Goal: Find specific page/section: Find specific page/section

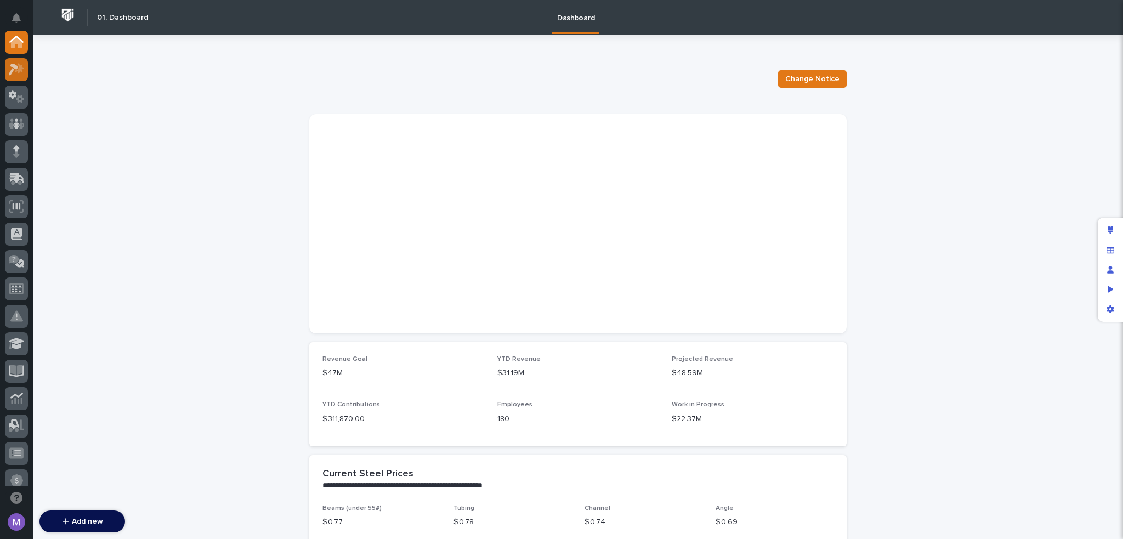
click at [11, 66] on icon at bounding box center [14, 70] width 10 height 12
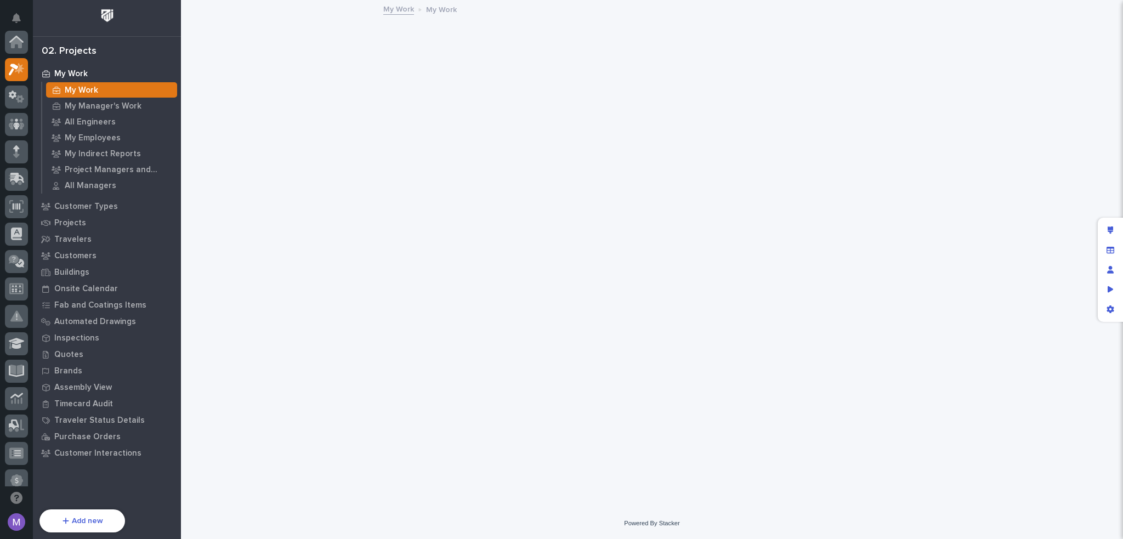
scroll to position [27, 0]
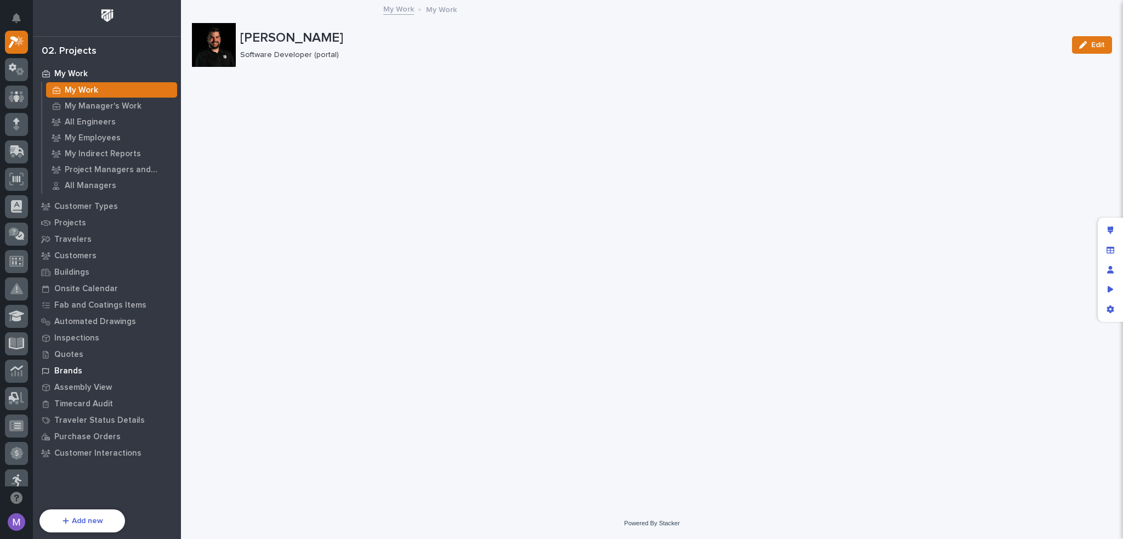
click at [73, 368] on p "Brands" at bounding box center [68, 371] width 28 height 10
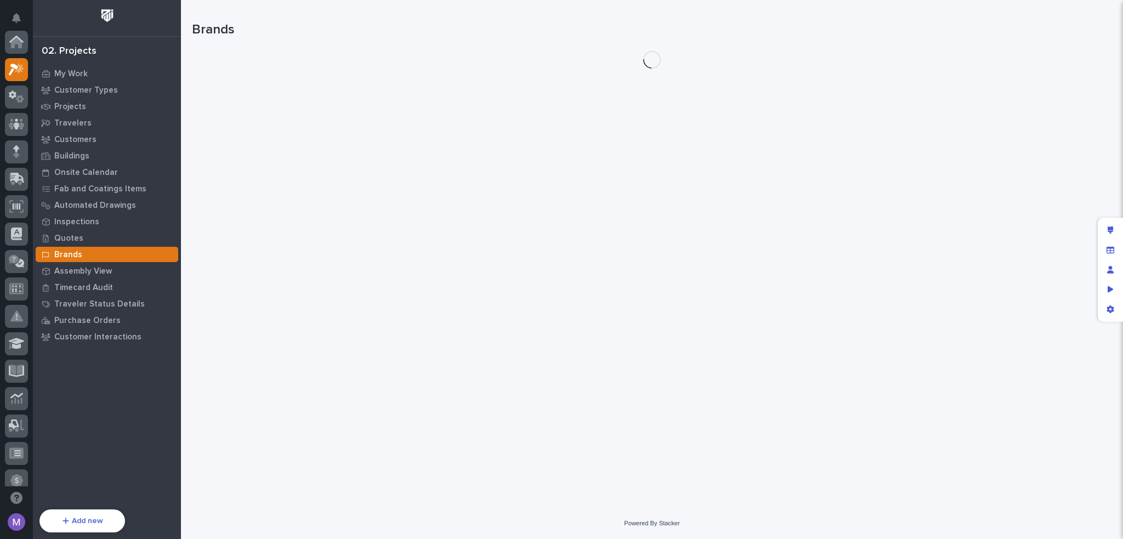
scroll to position [27, 0]
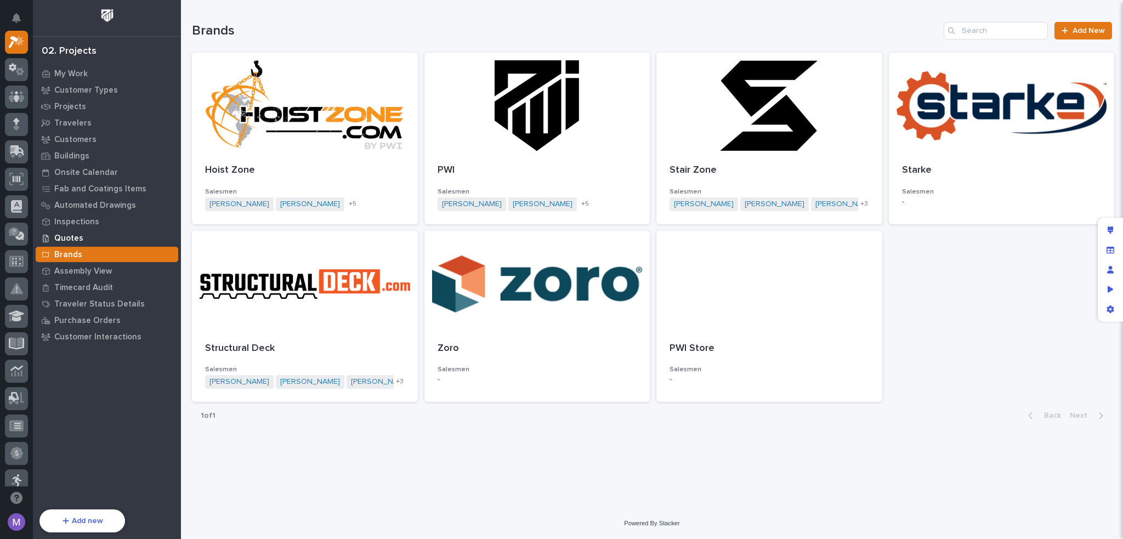
click at [60, 236] on p "Quotes" at bounding box center [68, 239] width 29 height 10
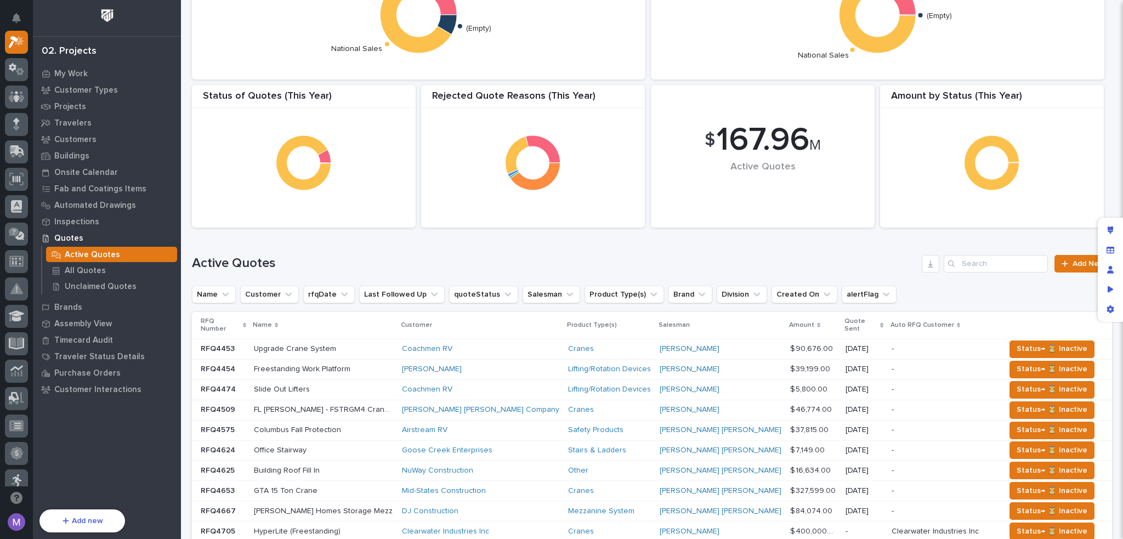
scroll to position [110, 0]
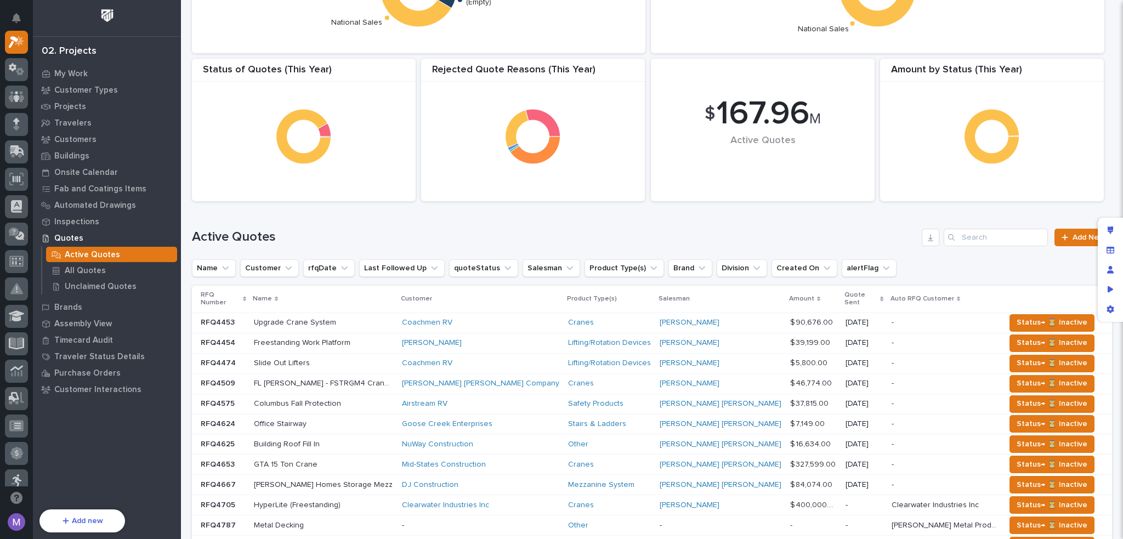
click at [514, 338] on div "[PERSON_NAME]" at bounding box center [480, 342] width 157 height 9
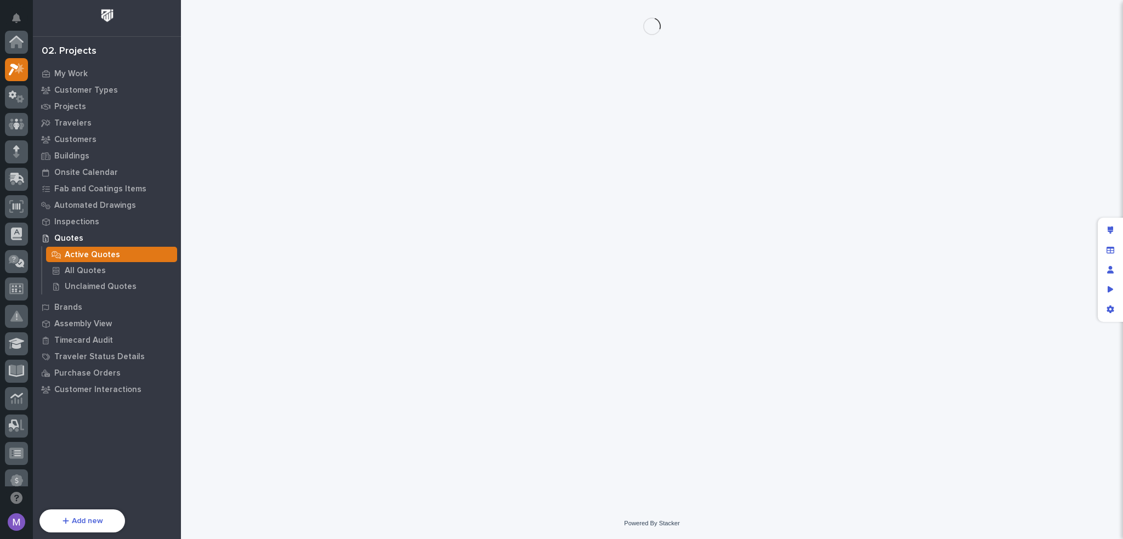
scroll to position [27, 0]
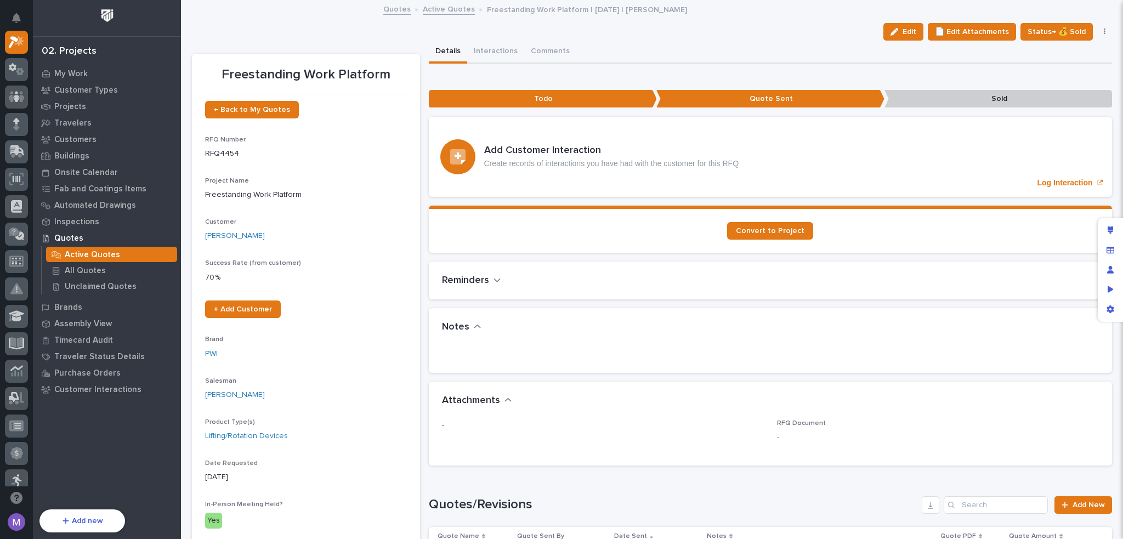
click at [1104, 32] on icon "button" at bounding box center [1105, 32] width 2 height 7
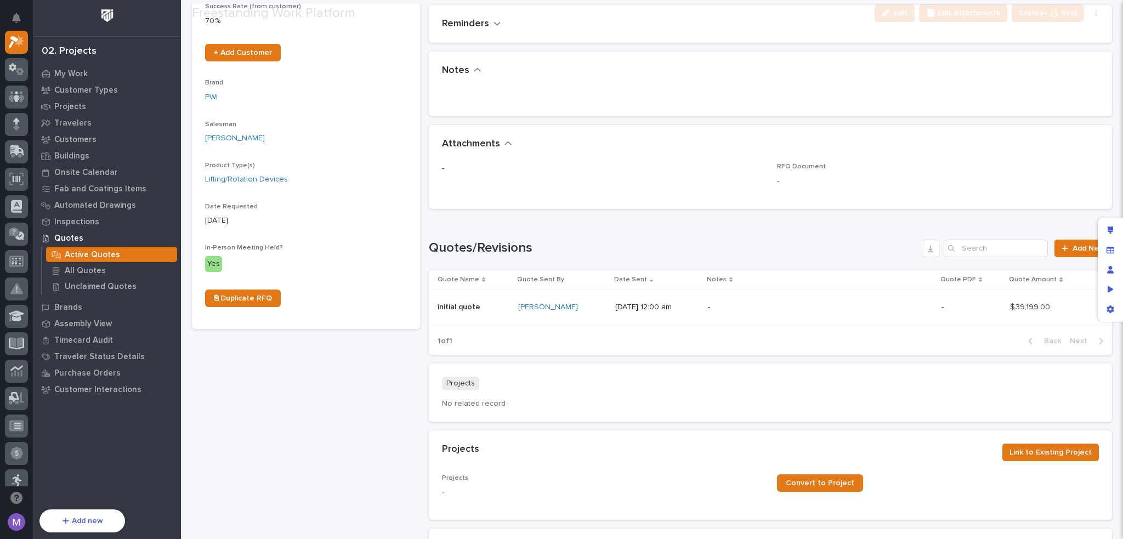
scroll to position [274, 0]
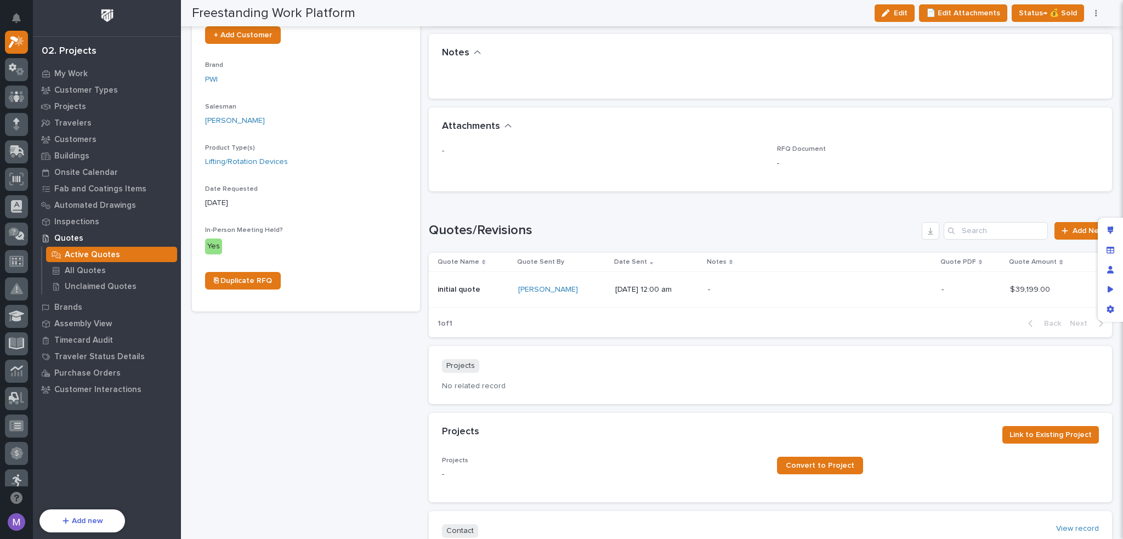
click at [795, 219] on div "Loading... Saving… Quotes/Revisions Add New Quote Name Quote Sent By Date Sent …" at bounding box center [771, 273] width 684 height 146
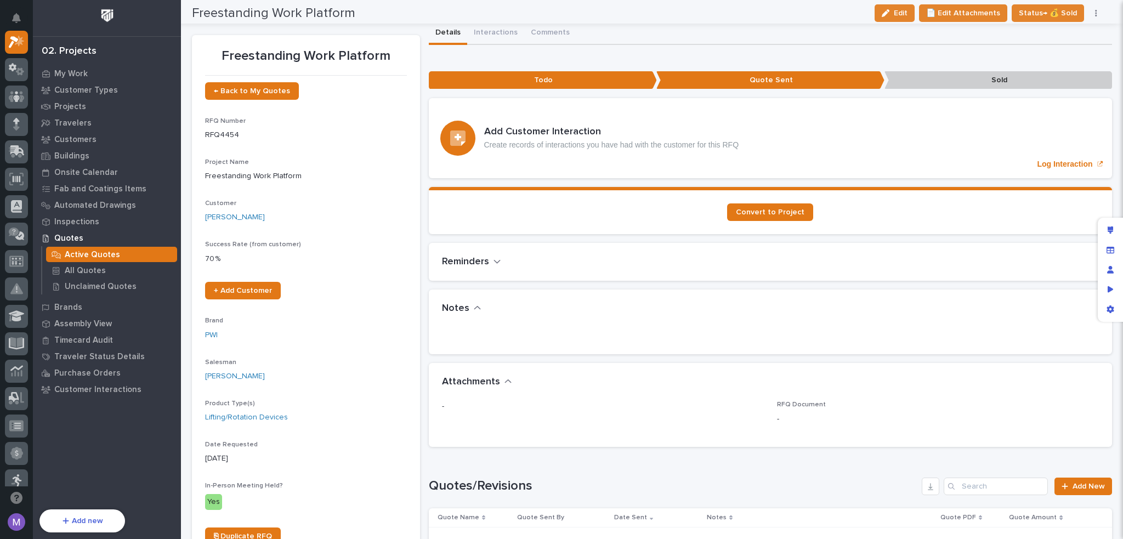
scroll to position [0, 0]
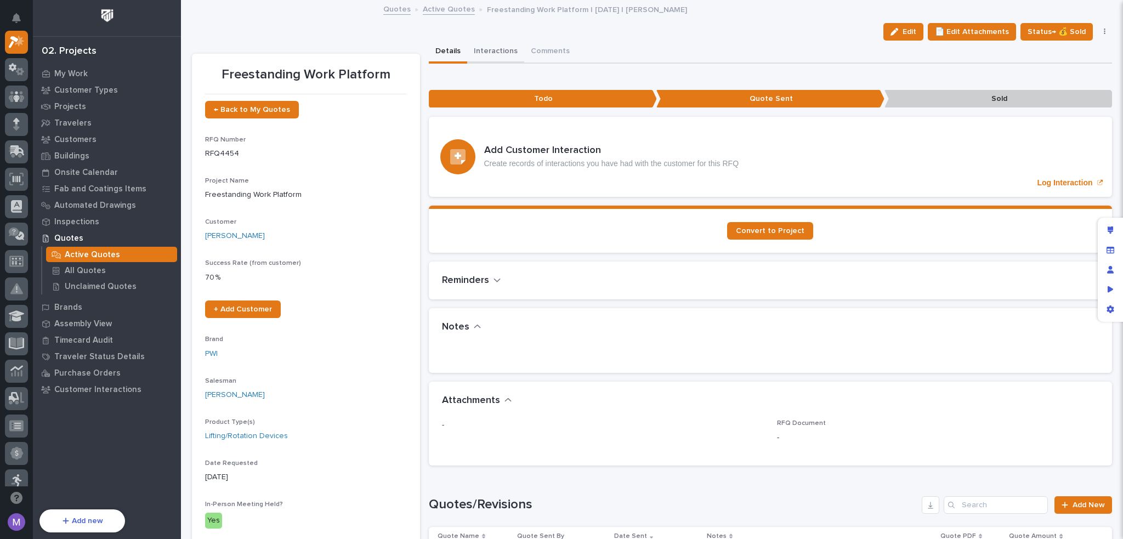
click at [480, 53] on button "Interactions" at bounding box center [495, 52] width 57 height 23
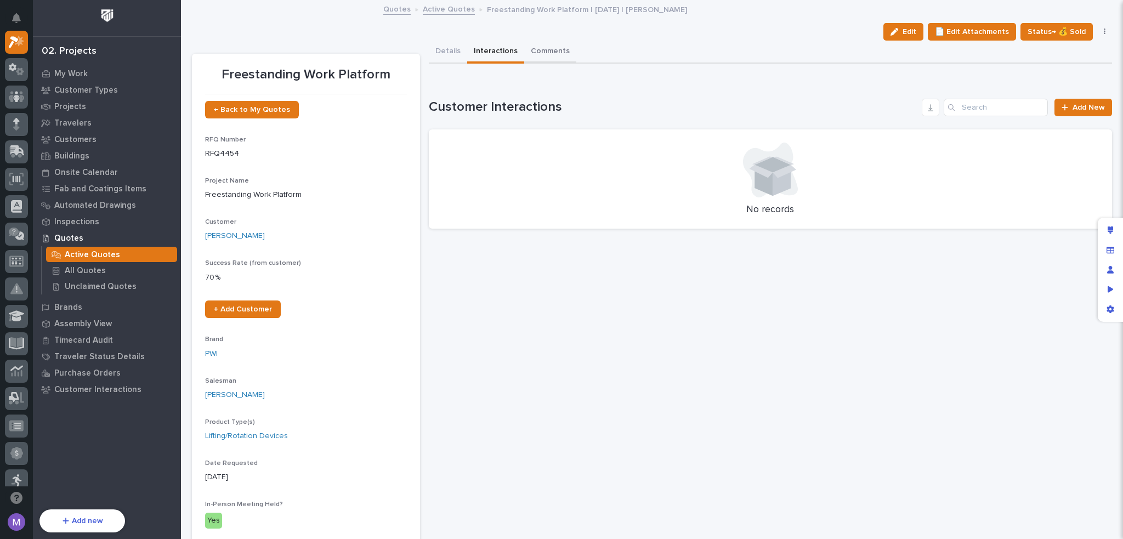
click at [552, 56] on button "Comments" at bounding box center [550, 52] width 52 height 23
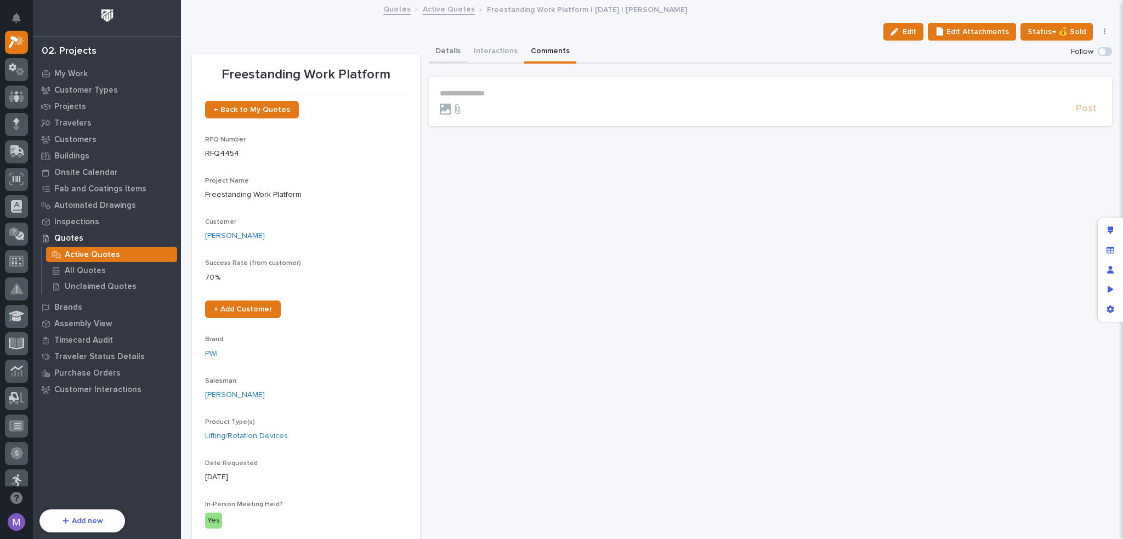
click at [441, 54] on button "Details" at bounding box center [448, 52] width 38 height 23
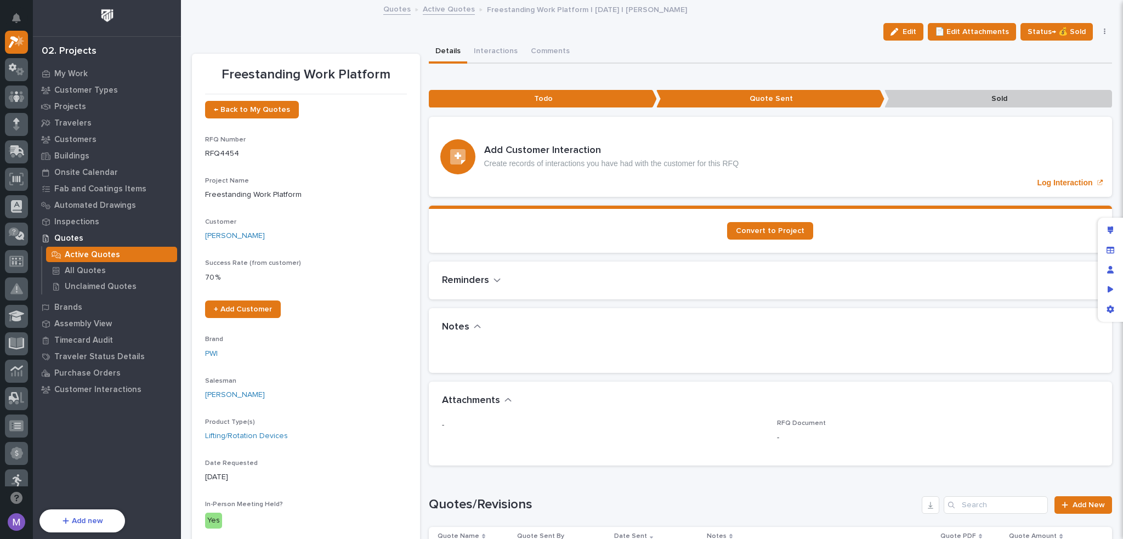
click at [1104, 34] on icon "button" at bounding box center [1105, 32] width 2 height 7
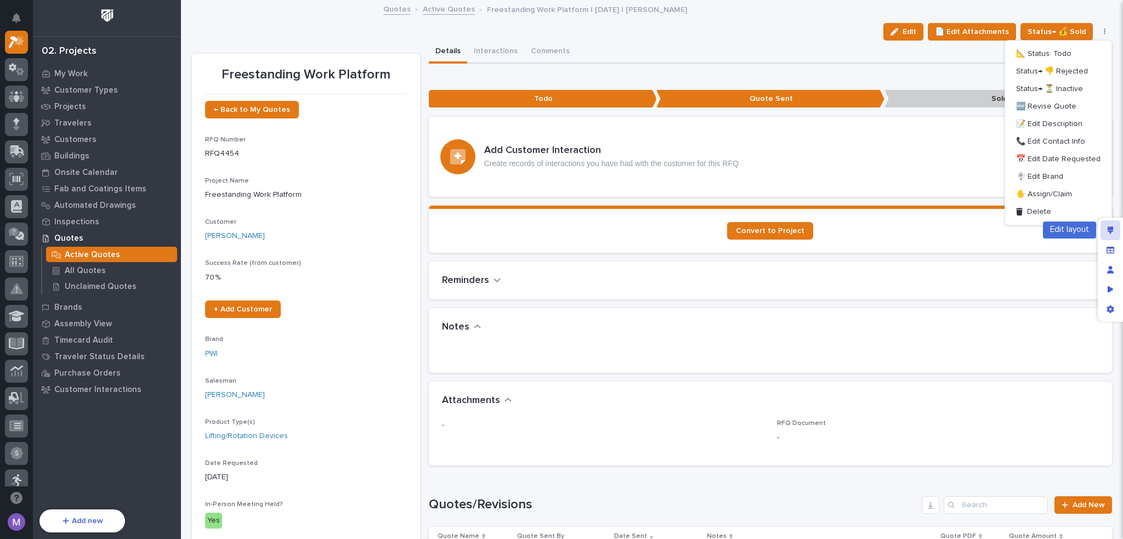
click at [1106, 234] on div "Edit layout" at bounding box center [1110, 230] width 20 height 20
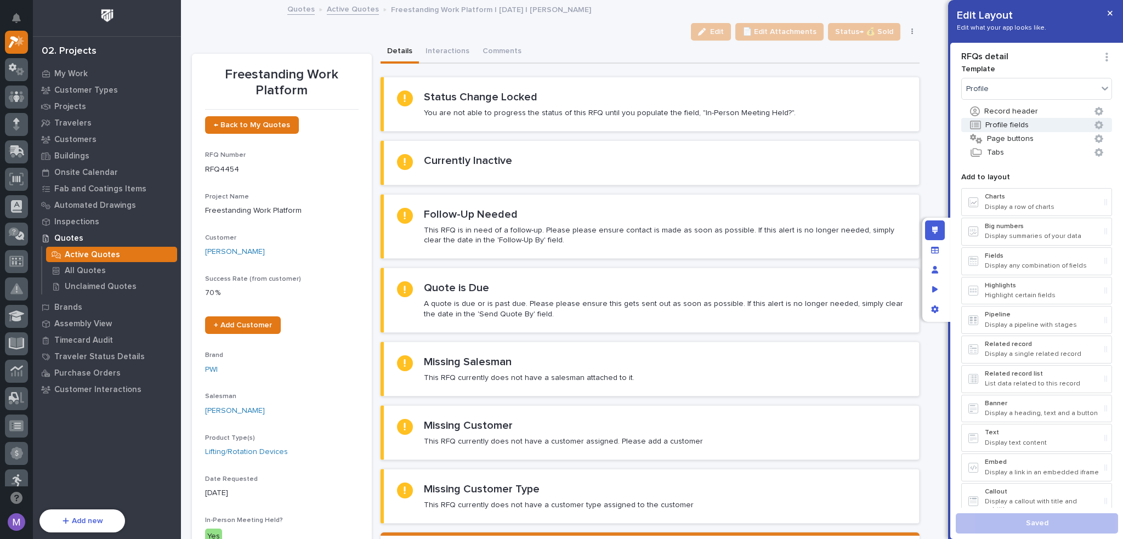
click at [1039, 125] on button "Profile fields" at bounding box center [1036, 125] width 151 height 14
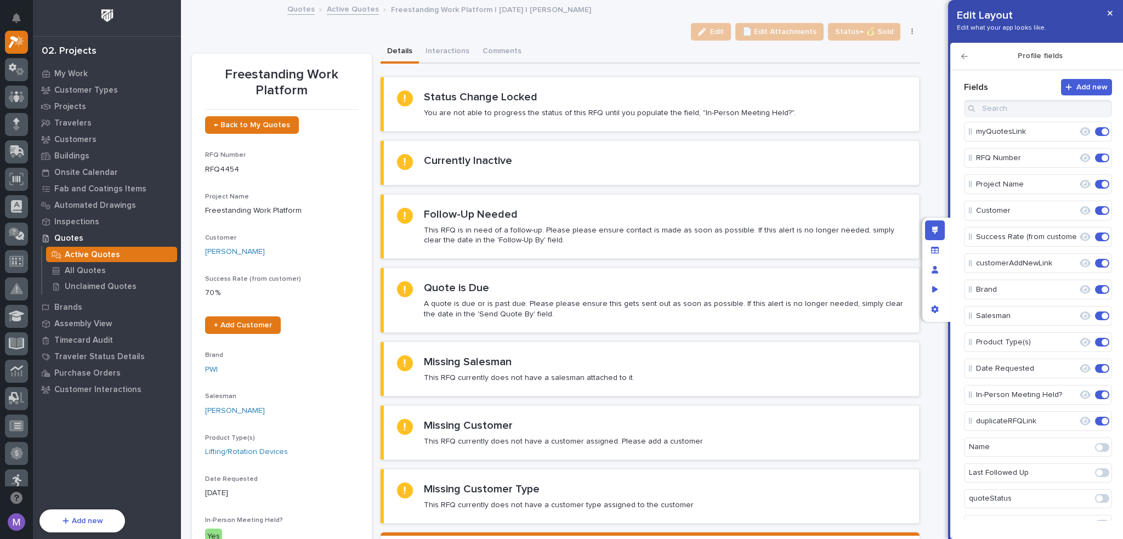
click at [1036, 137] on p "myQuotesLink" at bounding box center [1026, 132] width 100 height 18
click at [962, 53] on icon "button" at bounding box center [964, 57] width 7 height 8
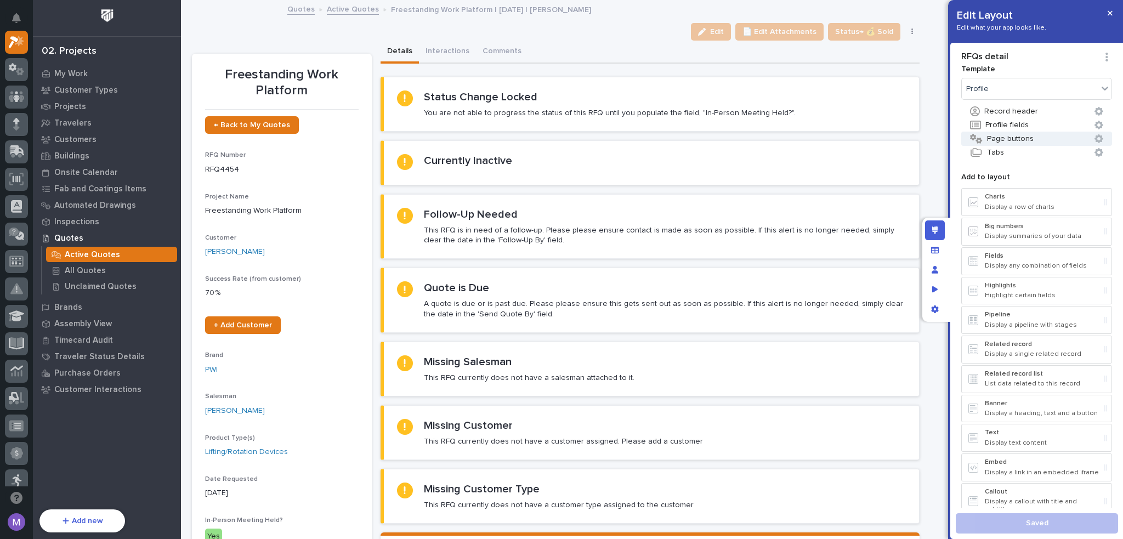
click at [1019, 134] on button "Page buttons" at bounding box center [1036, 139] width 151 height 14
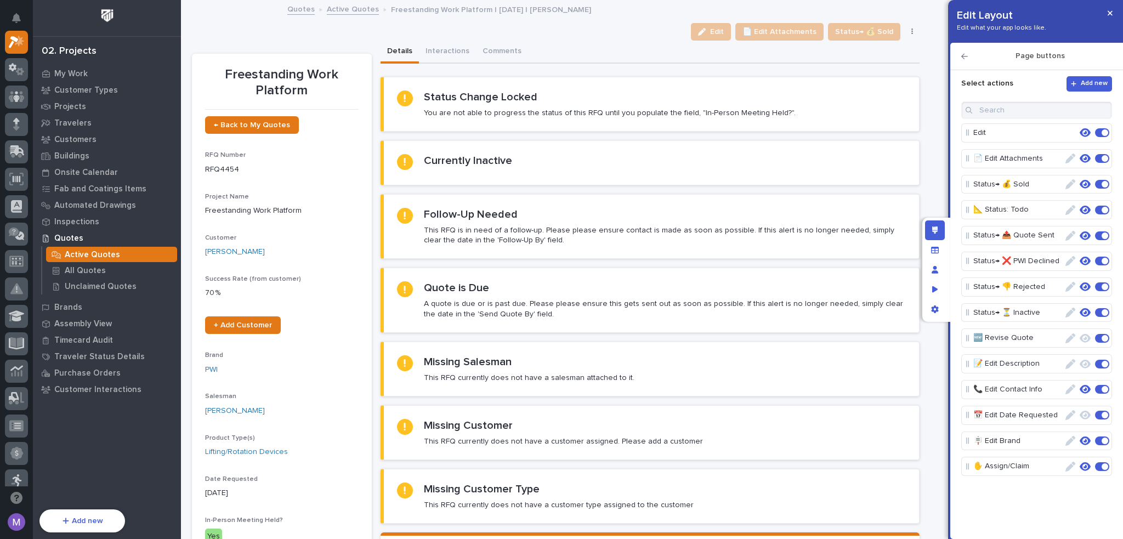
click at [1068, 236] on icon "button" at bounding box center [1070, 236] width 10 height 10
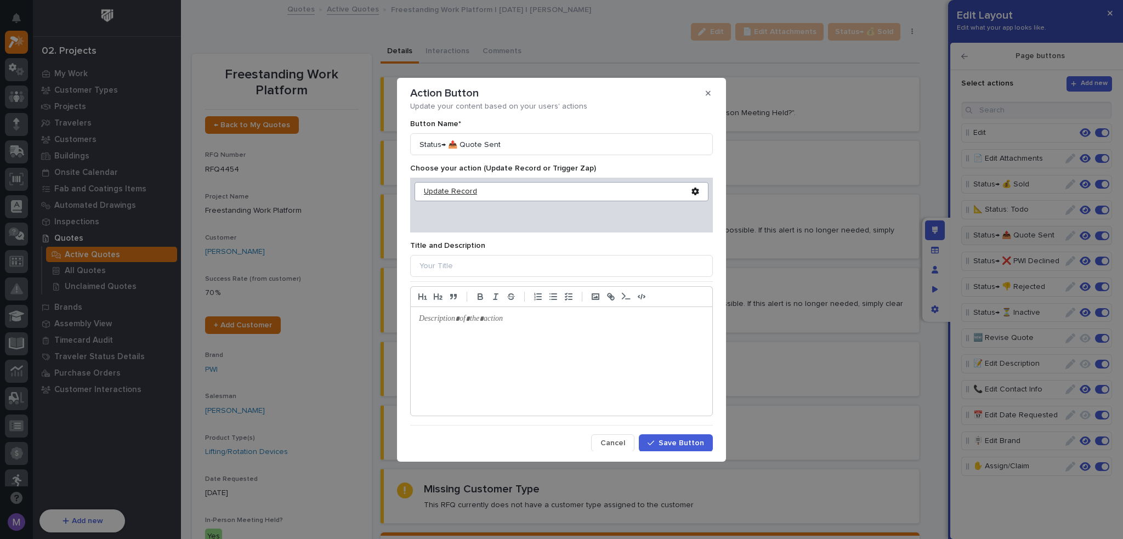
click at [473, 187] on div "Update Record" at bounding box center [558, 191] width 268 height 9
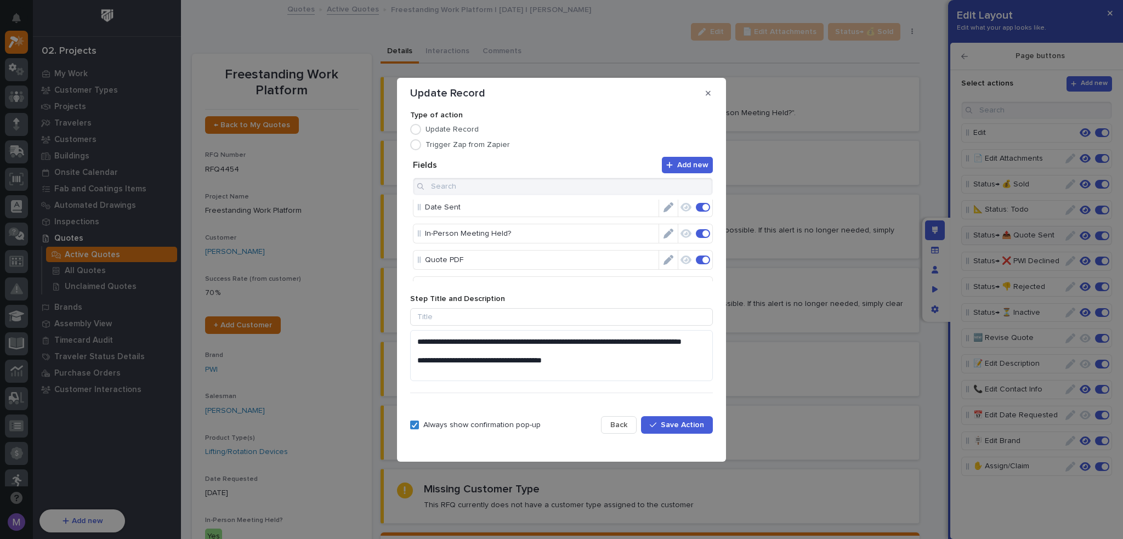
scroll to position [110, 0]
click at [710, 90] on button "button" at bounding box center [708, 93] width 18 height 18
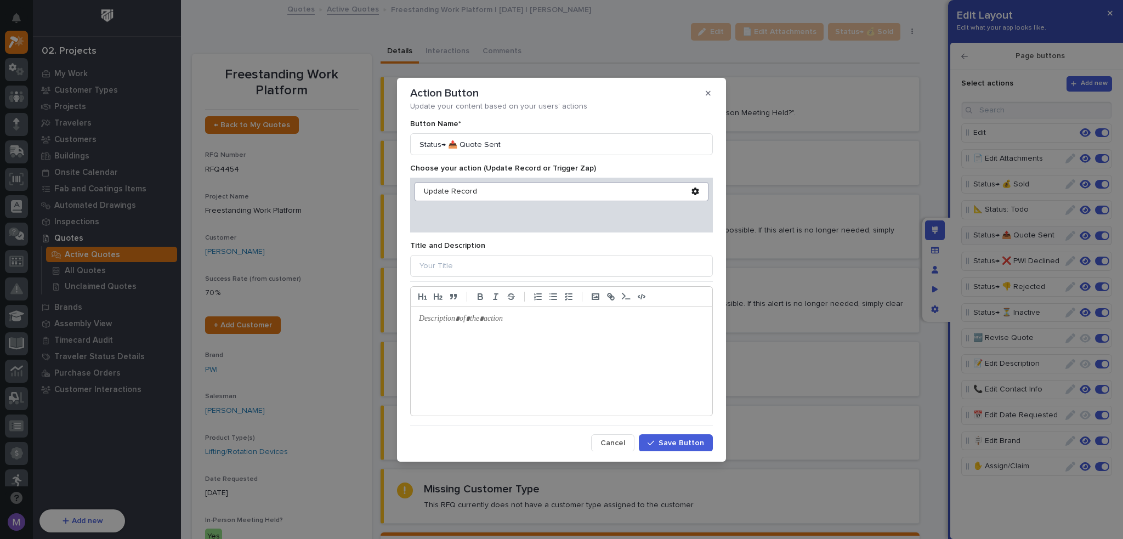
click at [613, 445] on span "Cancel" at bounding box center [612, 443] width 25 height 10
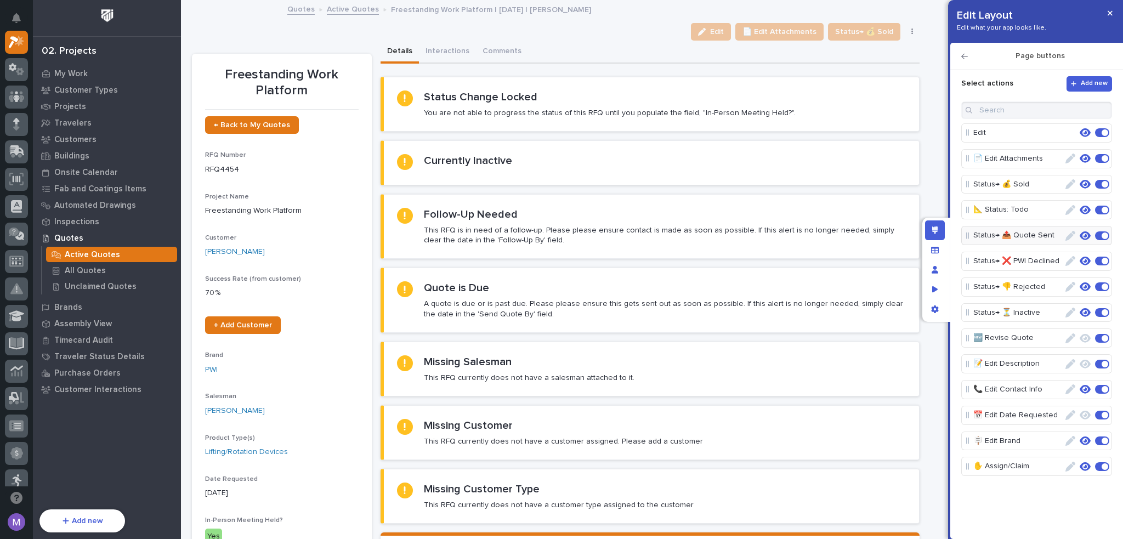
click at [1068, 336] on icon "button" at bounding box center [1070, 338] width 10 height 10
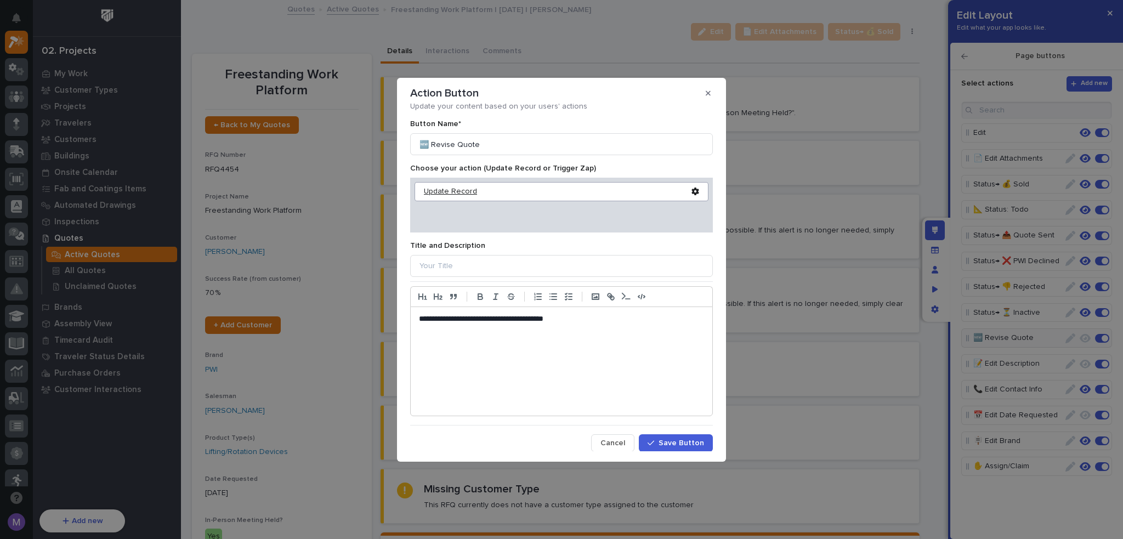
click at [456, 194] on div "Update Record" at bounding box center [558, 191] width 268 height 9
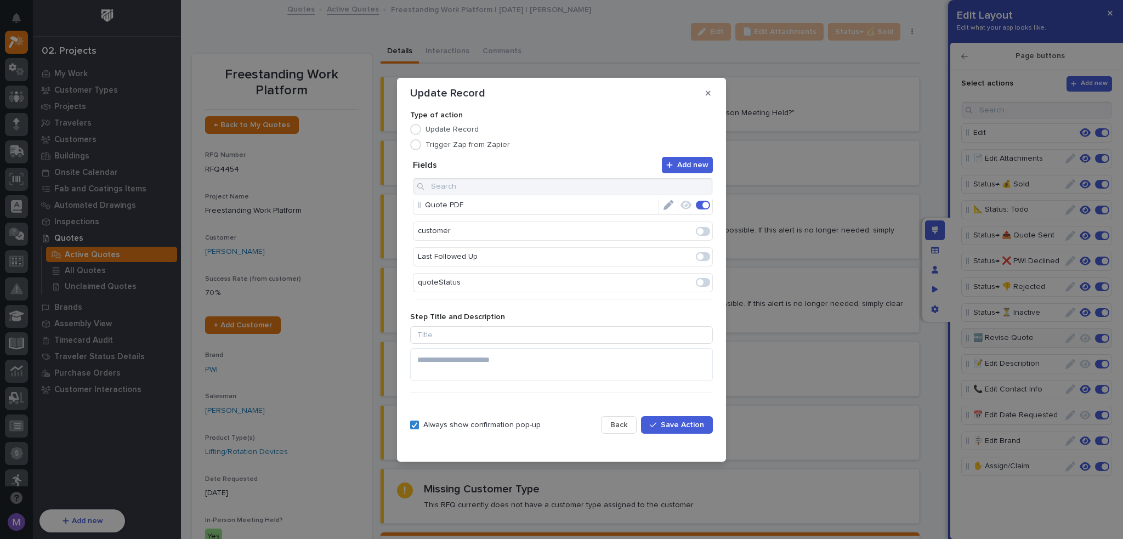
click at [627, 423] on span "Back" at bounding box center [618, 425] width 17 height 10
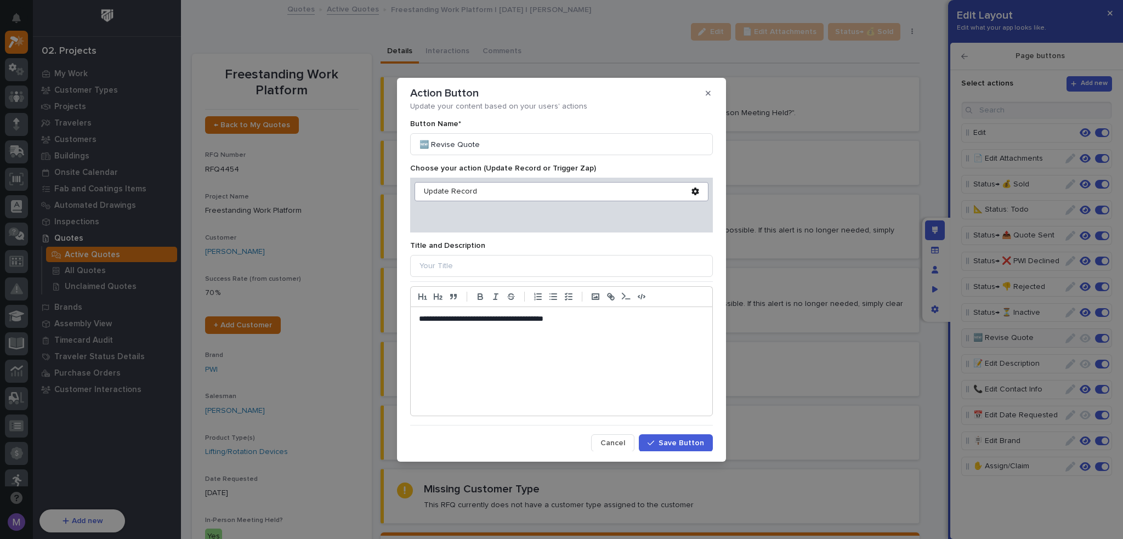
click at [623, 442] on span "Cancel" at bounding box center [612, 443] width 25 height 10
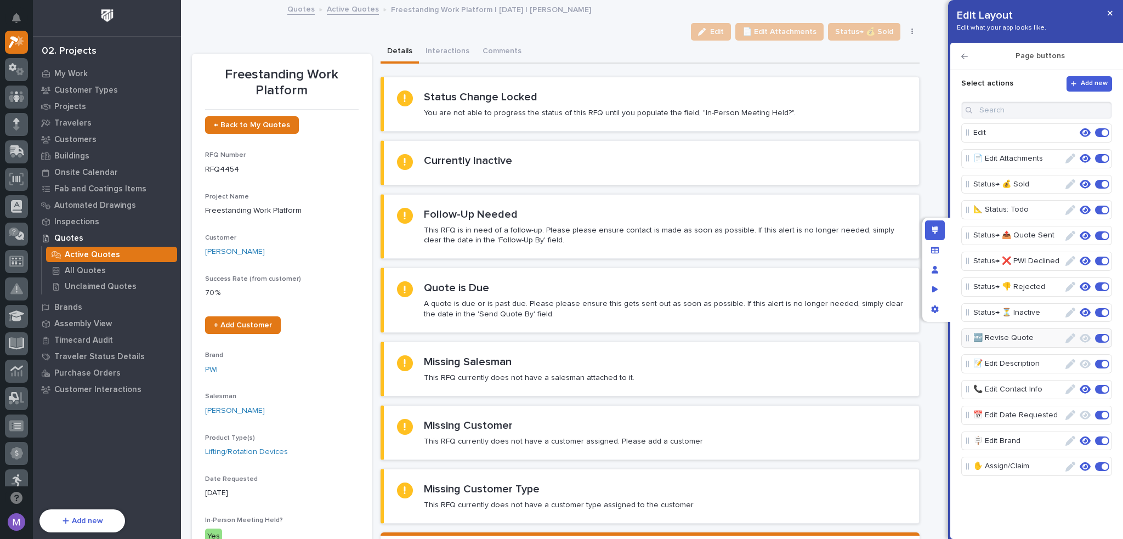
click at [931, 235] on div "Edit layout" at bounding box center [935, 230] width 20 height 20
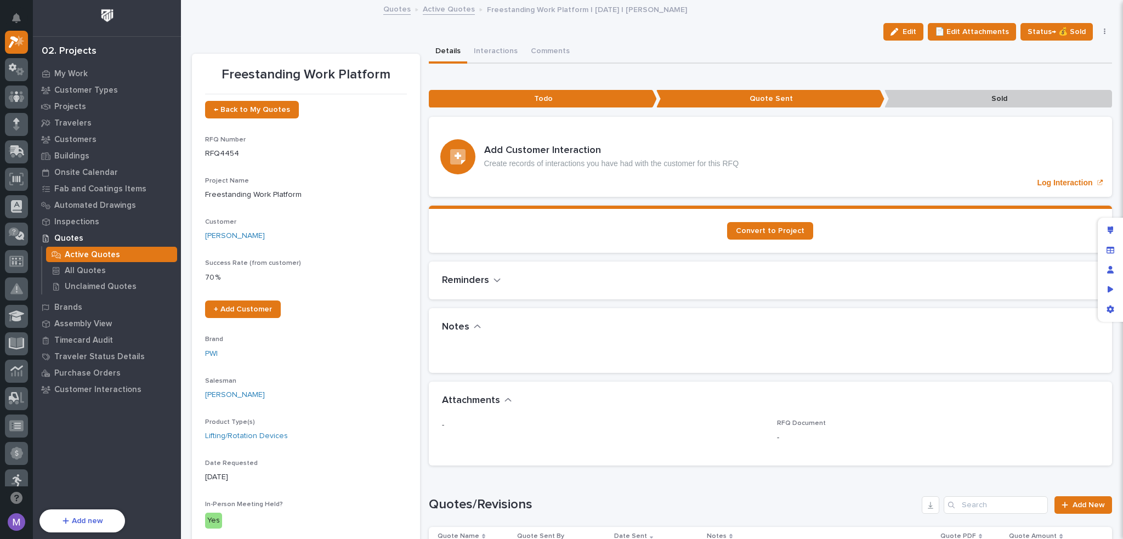
click at [476, 36] on div "Edit 📄 Edit Attachments Status→ 💰 Sold 📐 Status: Todo Status→ 👎 Rejected Status…" at bounding box center [652, 32] width 920 height 18
click at [478, 45] on button "Interactions" at bounding box center [495, 52] width 57 height 23
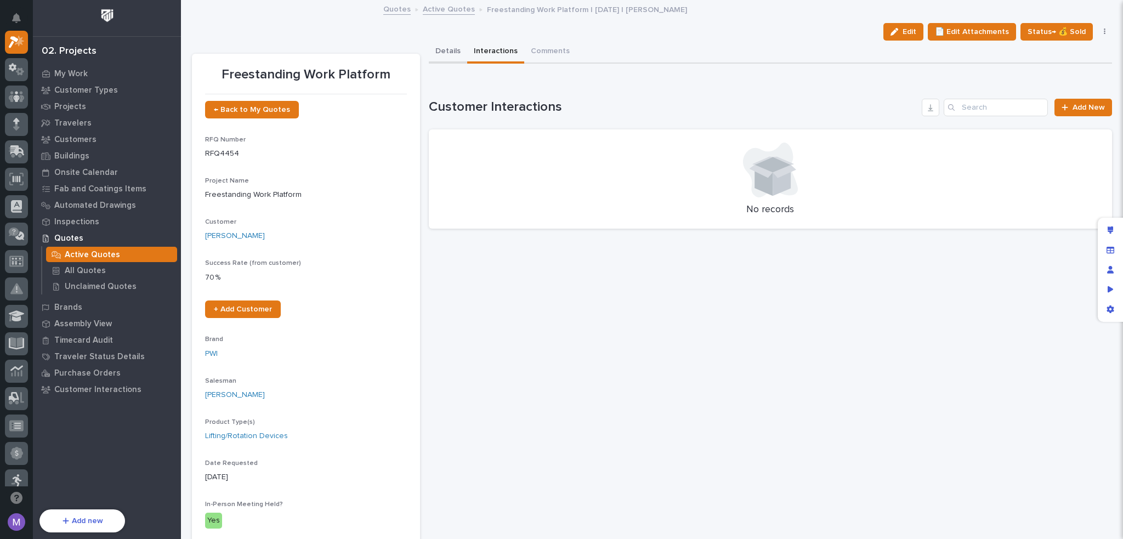
click at [450, 48] on button "Details" at bounding box center [448, 52] width 38 height 23
